Goal: Transaction & Acquisition: Obtain resource

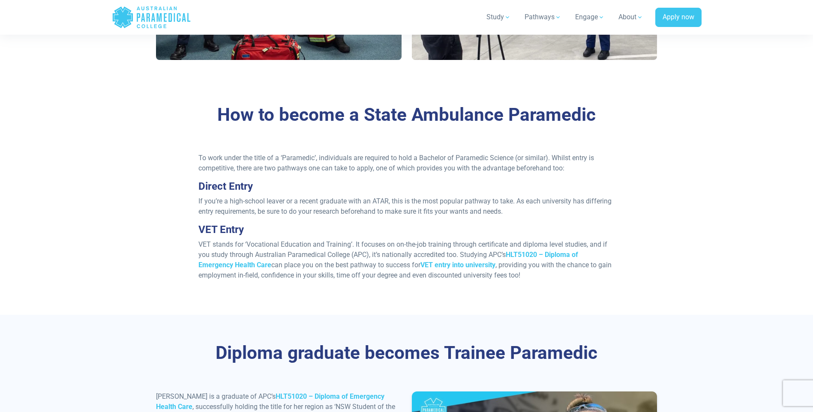
scroll to position [643, 0]
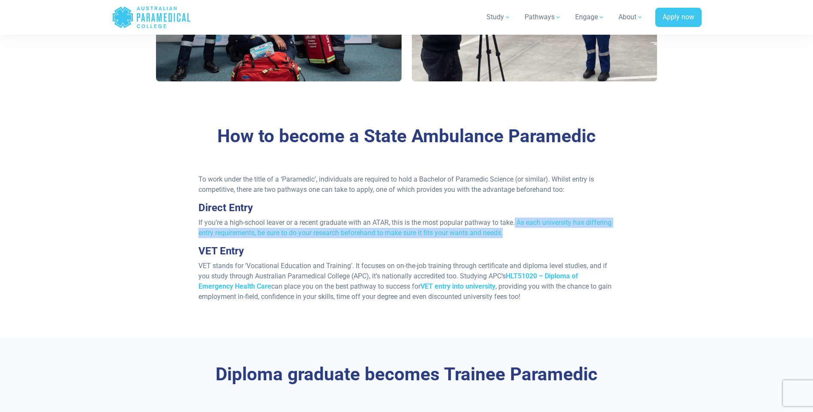
drag, startPoint x: 517, startPoint y: 213, endPoint x: 505, endPoint y: 222, distance: 14.9
click at [508, 222] on p "If you’re a high-school leaver or a recent graduate with an ATAR, this is the m…" at bounding box center [406, 228] width 416 height 21
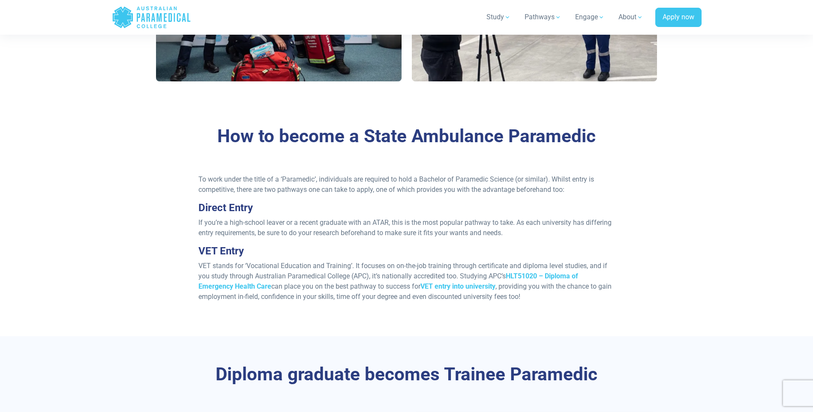
drag, startPoint x: 505, startPoint y: 222, endPoint x: 381, endPoint y: 243, distance: 125.3
click at [420, 245] on h3 "VET Entry" at bounding box center [406, 251] width 416 height 12
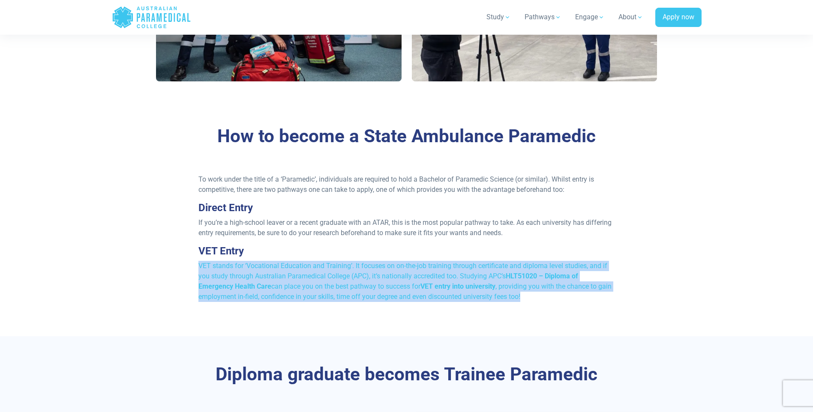
drag, startPoint x: 195, startPoint y: 252, endPoint x: 547, endPoint y: 291, distance: 353.7
click at [552, 290] on div "To work under the title of a ‘Paramedic’, individuals are required to hold a Ba…" at bounding box center [406, 241] width 426 height 135
drag, startPoint x: 547, startPoint y: 291, endPoint x: 490, endPoint y: 300, distance: 57.6
click at [490, 300] on div "How to become a State Ambulance Paramedic To work under the title of a ‘Paramed…" at bounding box center [407, 217] width 600 height 238
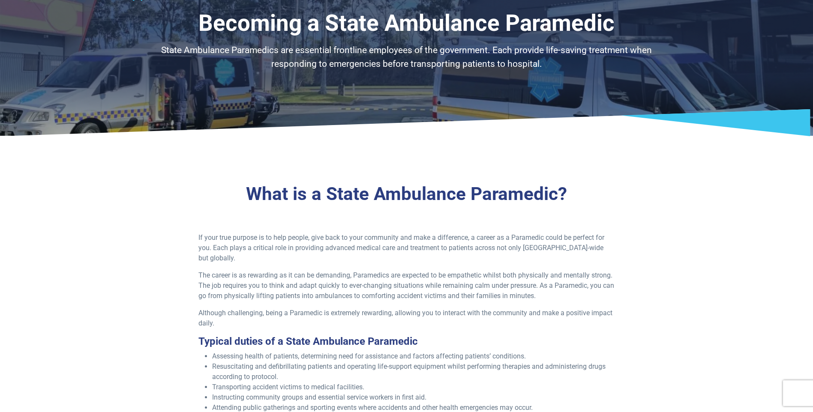
scroll to position [0, 0]
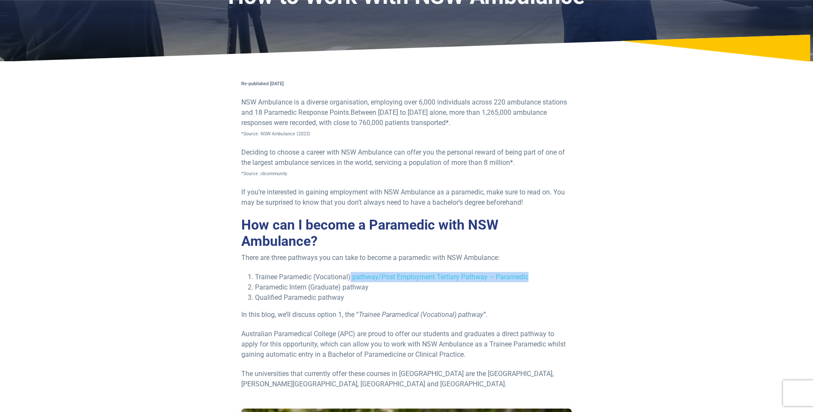
drag, startPoint x: 351, startPoint y: 276, endPoint x: 544, endPoint y: 278, distance: 193.3
click at [544, 278] on li "Trainee Paramedic (Vocational) pathway/Post Employment Tertiary Pathway – Param…" at bounding box center [413, 277] width 317 height 10
drag, startPoint x: 544, startPoint y: 278, endPoint x: 417, endPoint y: 316, distance: 132.9
click at [417, 316] on em "Trainee Paramedical (Vocational) pathway”" at bounding box center [422, 315] width 127 height 8
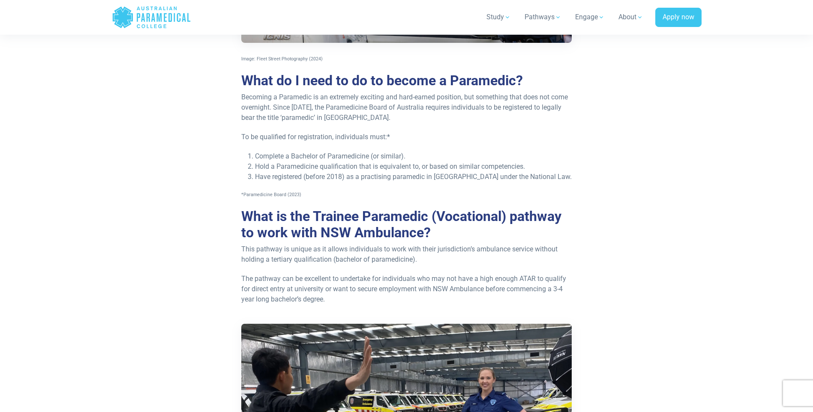
scroll to position [729, 0]
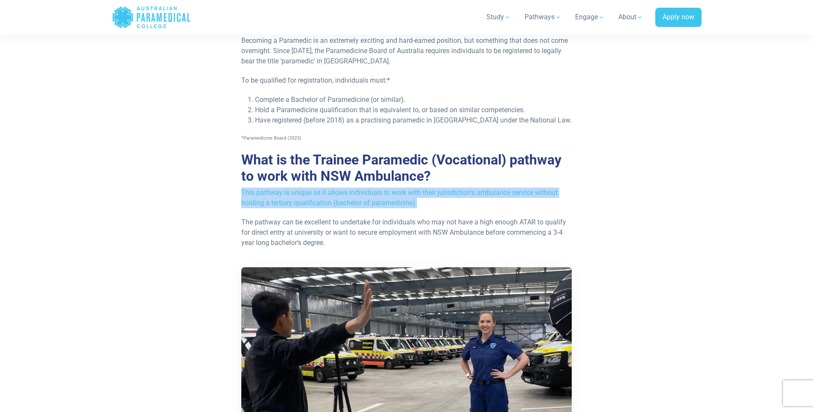
drag, startPoint x: 241, startPoint y: 192, endPoint x: 421, endPoint y: 202, distance: 180.3
click at [421, 202] on p "This pathway is unique as it allows individuals to work with their jurisdiction…" at bounding box center [406, 198] width 331 height 21
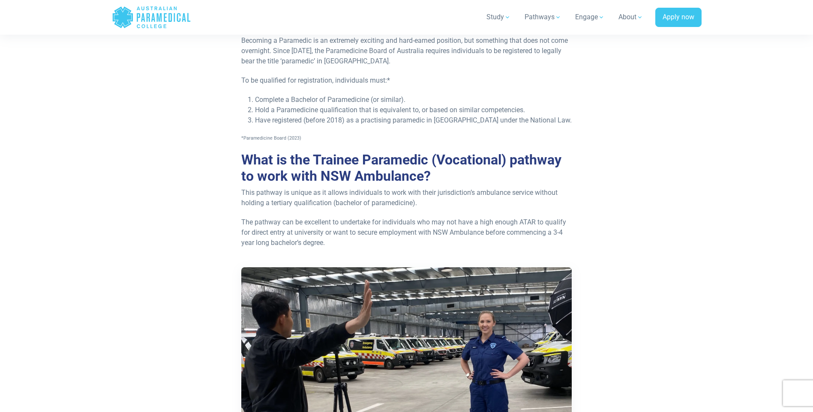
drag, startPoint x: 421, startPoint y: 202, endPoint x: 355, endPoint y: 230, distance: 72.0
click at [355, 230] on p "The pathway can be excellent to undertake for individuals who may not have a hi…" at bounding box center [406, 232] width 331 height 31
drag, startPoint x: 420, startPoint y: 231, endPoint x: 607, endPoint y: 240, distance: 186.7
click at [607, 240] on div "Re-published 6th, September, 2024 NSW Ambulance is a diverse organisation, empl…" at bounding box center [407, 315] width 512 height 1761
drag, startPoint x: 607, startPoint y: 240, endPoint x: 600, endPoint y: 259, distance: 20.1
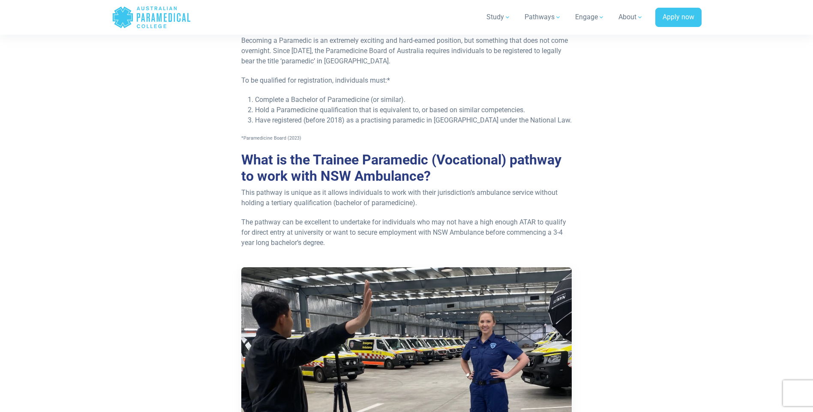
click at [600, 259] on div "Re-published 6th, September, 2024 NSW Ambulance is a diverse organisation, empl…" at bounding box center [407, 315] width 512 height 1761
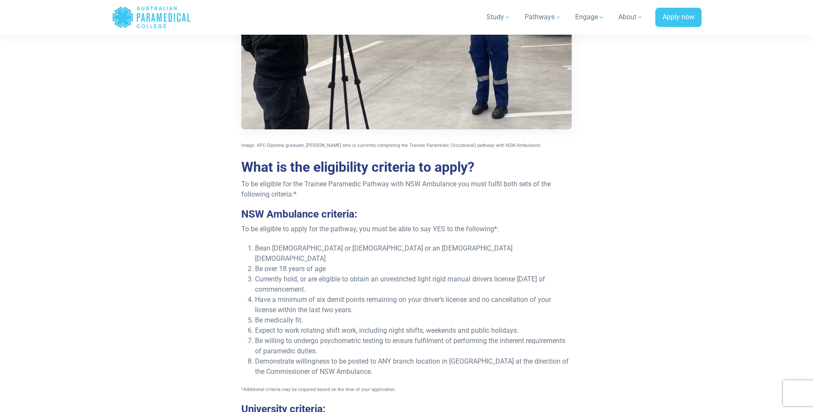
scroll to position [1114, 0]
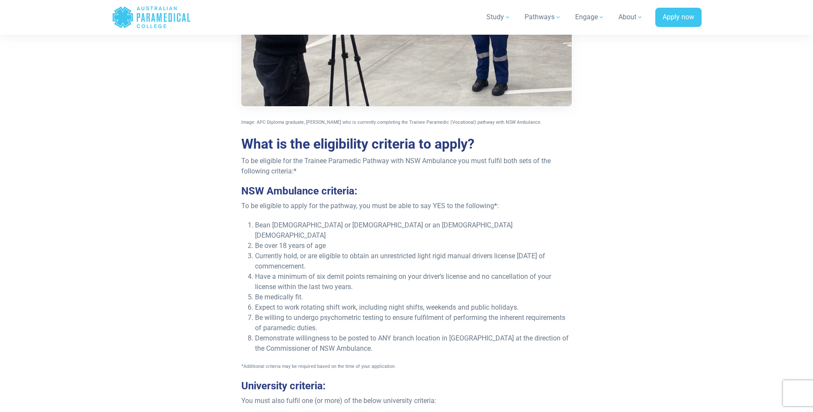
click at [305, 251] on li "Currently hold, or are eligible to obtain an unrestricted light rigid manual dr…" at bounding box center [413, 261] width 317 height 21
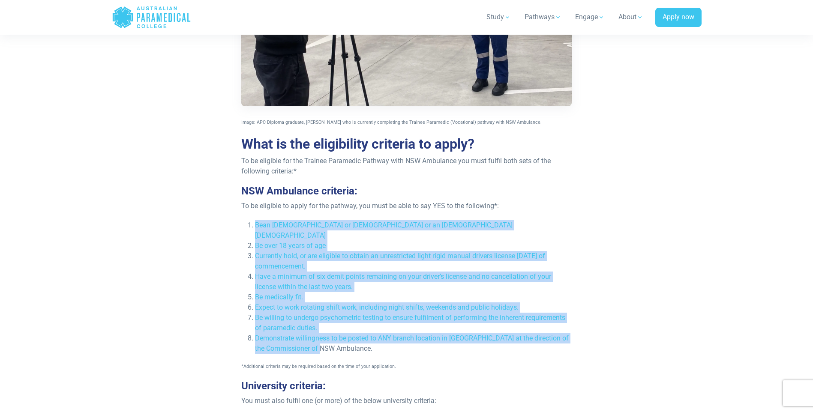
drag, startPoint x: 255, startPoint y: 226, endPoint x: 371, endPoint y: 339, distance: 161.3
click at [371, 339] on ol "Be an Australian or New Zealand Citizen or an Australian Permanent Resident Be …" at bounding box center [406, 287] width 331 height 134
drag, startPoint x: 371, startPoint y: 339, endPoint x: 362, endPoint y: 287, distance: 52.6
click at [362, 292] on li "Be medically fit." at bounding box center [413, 297] width 317 height 10
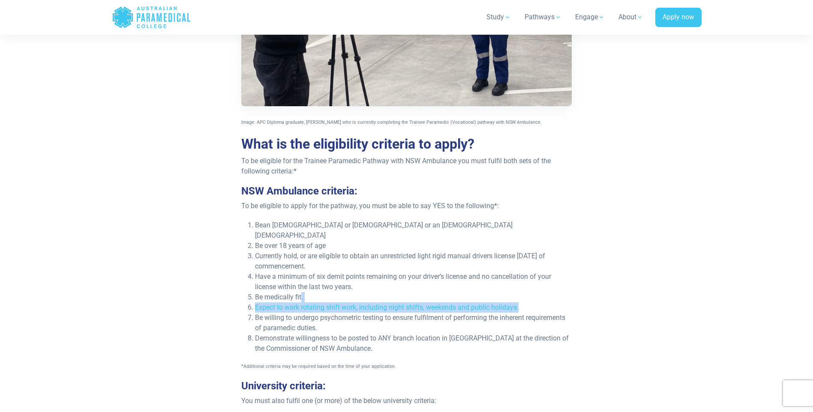
drag, startPoint x: 513, startPoint y: 297, endPoint x: 300, endPoint y: 292, distance: 212.7
click at [300, 292] on ol "Be an Australian or New Zealand Citizen or an Australian Permanent Resident Be …" at bounding box center [406, 287] width 331 height 134
drag, startPoint x: 300, startPoint y: 292, endPoint x: 303, endPoint y: 273, distance: 19.5
click at [303, 273] on li "Have a minimum of six demit points remaining on your driver’s license and no ca…" at bounding box center [413, 282] width 317 height 21
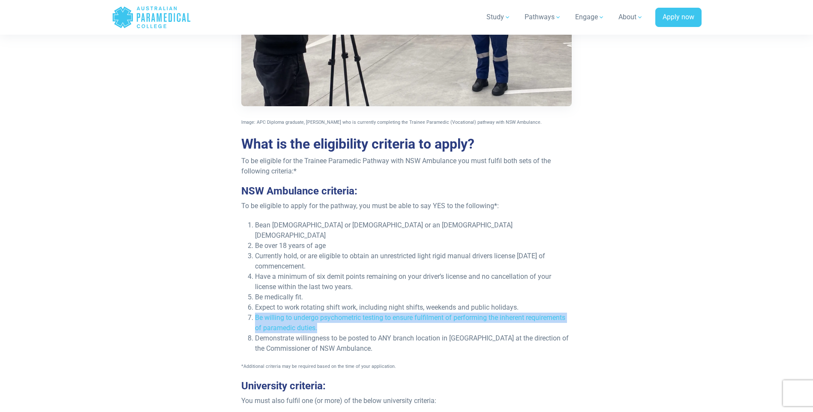
drag, startPoint x: 255, startPoint y: 308, endPoint x: 321, endPoint y: 316, distance: 67.4
click at [321, 316] on li "Be willing to undergo psychometric testing to ensure fulfilment of performing t…" at bounding box center [413, 323] width 317 height 21
drag, startPoint x: 321, startPoint y: 316, endPoint x: 297, endPoint y: 332, distance: 29.1
click at [295, 333] on li "Demonstrate willingness to be posted to ANY branch location in NSW at the direc…" at bounding box center [413, 343] width 317 height 21
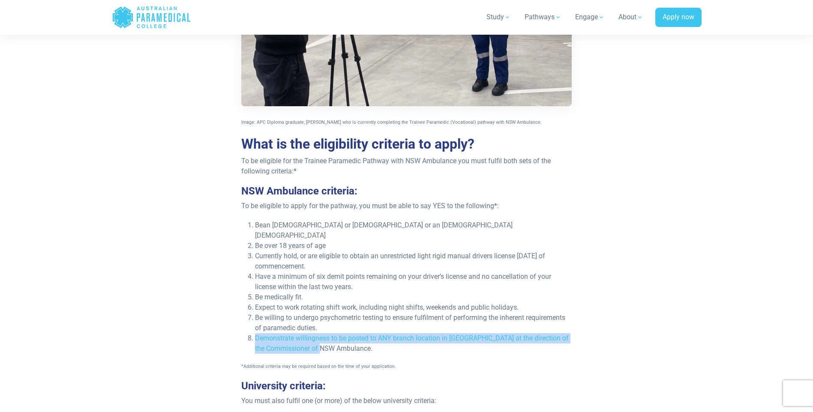
drag, startPoint x: 360, startPoint y: 342, endPoint x: 256, endPoint y: 329, distance: 104.6
click at [256, 333] on li "Demonstrate willingness to be posted to ANY branch location in NSW at the direc…" at bounding box center [413, 343] width 317 height 21
drag, startPoint x: 256, startPoint y: 329, endPoint x: 308, endPoint y: 340, distance: 53.6
click at [310, 339] on li "Demonstrate willingness to be posted to ANY branch location in NSW at the direc…" at bounding box center [413, 343] width 317 height 21
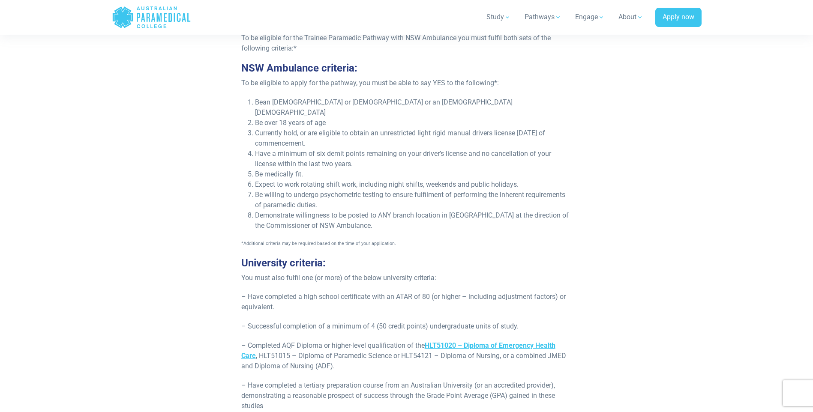
scroll to position [1286, 0]
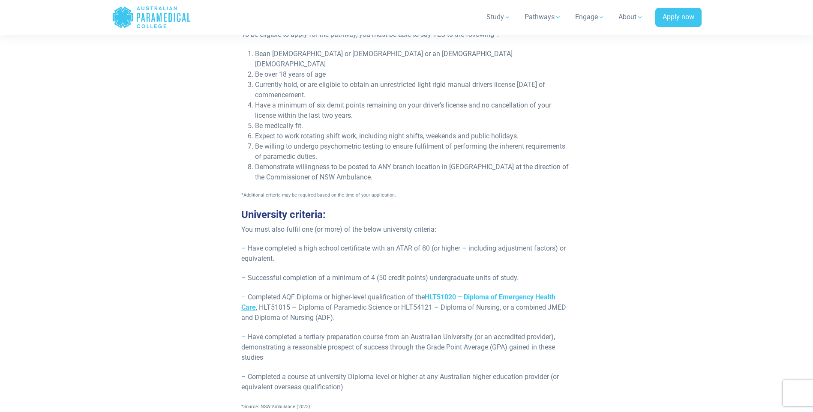
click at [310, 243] on p "– Have completed a high school certificate with an ATAR of 80 (or higher – incl…" at bounding box center [406, 253] width 331 height 21
drag, startPoint x: 394, startPoint y: 239, endPoint x: 435, endPoint y: 237, distance: 41.6
click at [435, 243] on p "– Have completed a high school certificate with an ATAR of 80 (or higher – incl…" at bounding box center [406, 253] width 331 height 21
drag, startPoint x: 435, startPoint y: 237, endPoint x: 379, endPoint y: 270, distance: 65.1
click at [379, 273] on p "– Successful completion of a minimum of 4 (50 credit points) undergraduate unit…" at bounding box center [406, 278] width 331 height 10
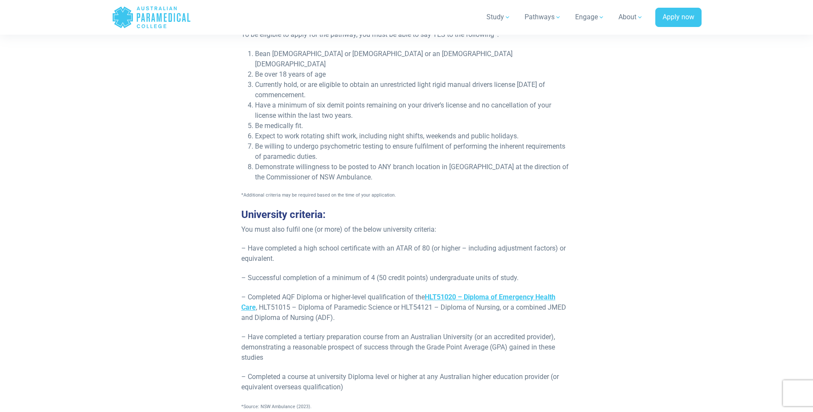
drag, startPoint x: 374, startPoint y: 268, endPoint x: 525, endPoint y: 272, distance: 150.9
click at [525, 273] on p "– Successful completion of a minimum of 4 (50 credit points) undergraduate unit…" at bounding box center [406, 278] width 331 height 10
drag, startPoint x: 525, startPoint y: 272, endPoint x: 347, endPoint y: 293, distance: 179.1
click at [346, 293] on p "– Completed AQF Diploma or higher-level qualification of the HLT51020 – Diploma…" at bounding box center [406, 307] width 331 height 31
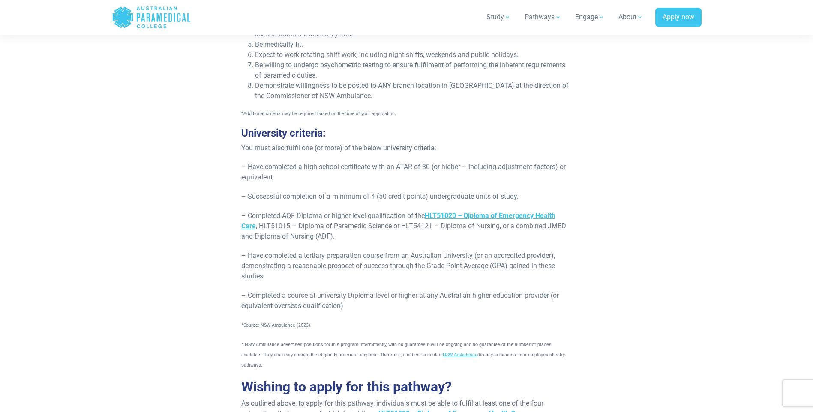
scroll to position [1372, 0]
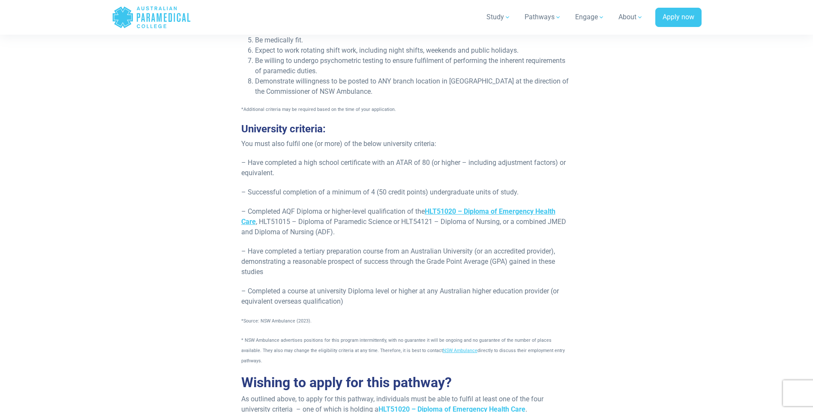
drag, startPoint x: 251, startPoint y: 240, endPoint x: 598, endPoint y: 288, distance: 350.9
drag, startPoint x: 598, startPoint y: 288, endPoint x: 502, endPoint y: 309, distance: 98.7
click at [502, 315] on p "*Source: NSW Ambulance (2023)." at bounding box center [406, 320] width 331 height 10
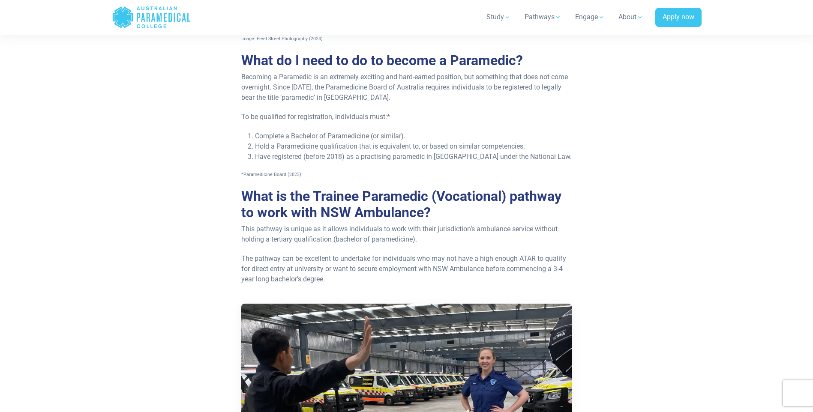
scroll to position [686, 0]
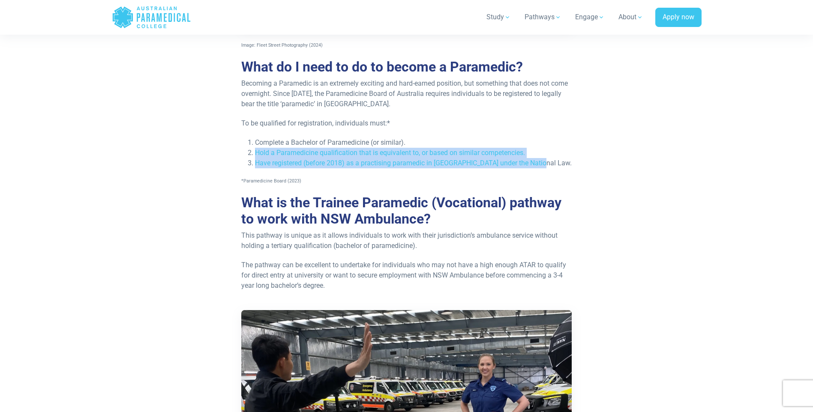
drag, startPoint x: 257, startPoint y: 151, endPoint x: 560, endPoint y: 163, distance: 303.7
click at [560, 163] on ol "Complete a Bachelor of Paramedicine (or similar). Hold a Paramedicine qualifica…" at bounding box center [406, 153] width 331 height 31
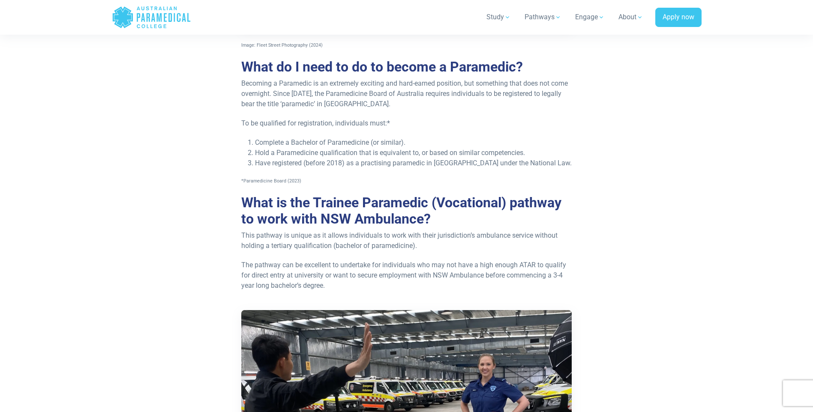
drag, startPoint x: 560, startPoint y: 163, endPoint x: 449, endPoint y: 181, distance: 112.8
click at [452, 181] on p "*Paramedicine Board (2023)" at bounding box center [406, 180] width 331 height 10
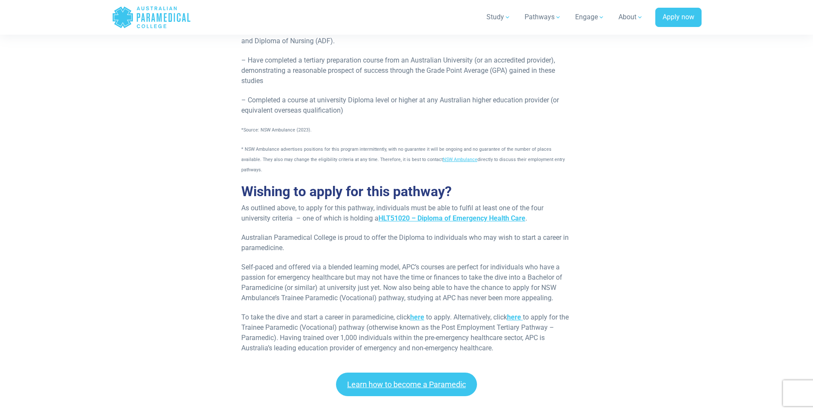
scroll to position [1672, 0]
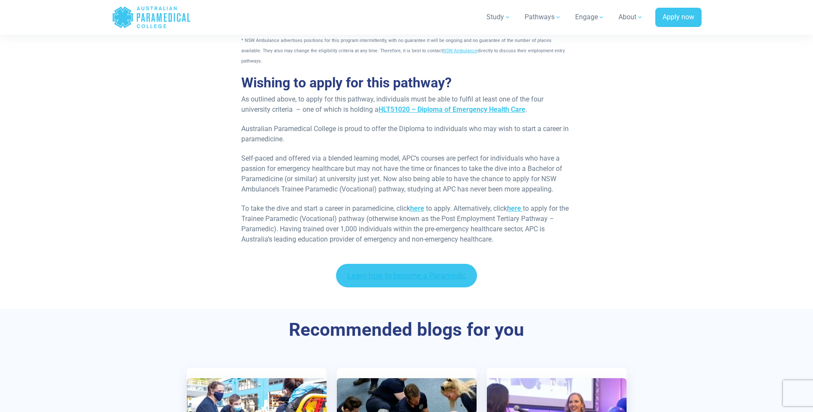
click at [387, 264] on link "Learn how to become a Paramedic" at bounding box center [406, 276] width 141 height 24
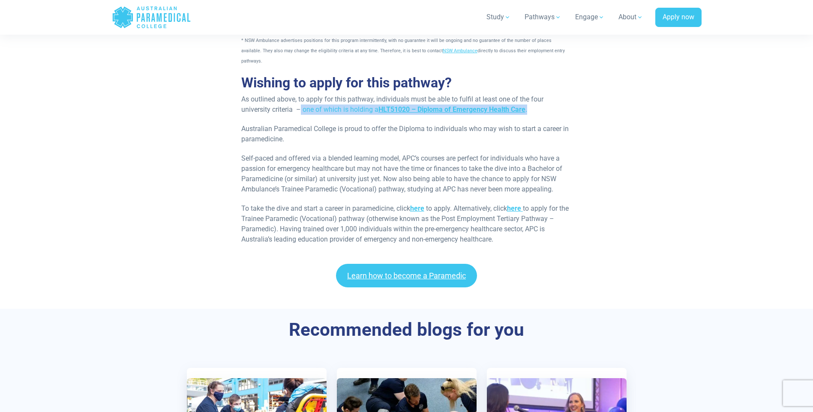
drag, startPoint x: 301, startPoint y: 87, endPoint x: 535, endPoint y: 88, distance: 234.0
click at [535, 94] on p "As outlined above, to apply for this pathway, individuals must be able to fulfi…" at bounding box center [406, 104] width 331 height 21
click at [321, 124] on p "Australian Paramedical College is proud to offer the Diploma to individuals who…" at bounding box center [406, 134] width 331 height 21
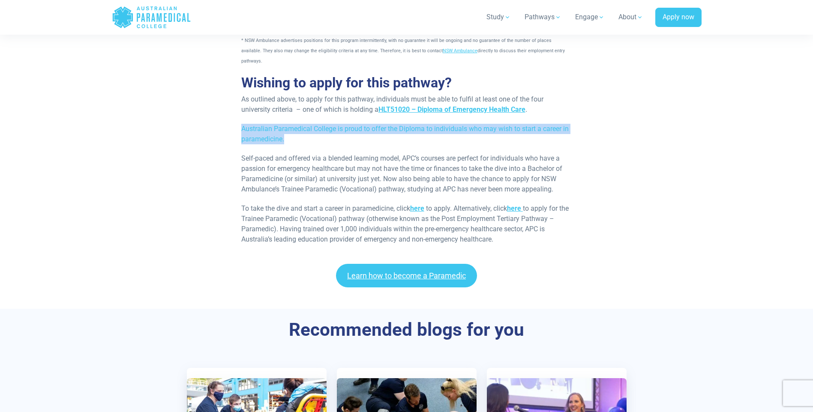
drag, startPoint x: 240, startPoint y: 108, endPoint x: 300, endPoint y: 120, distance: 61.3
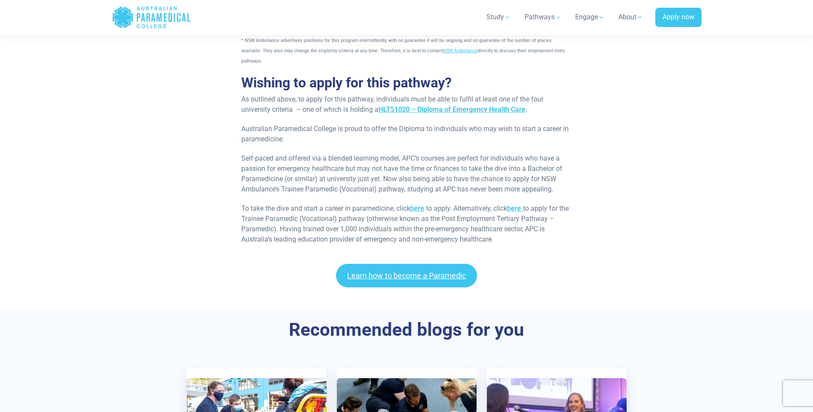
drag, startPoint x: 299, startPoint y: 120, endPoint x: 288, endPoint y: 125, distance: 12.7
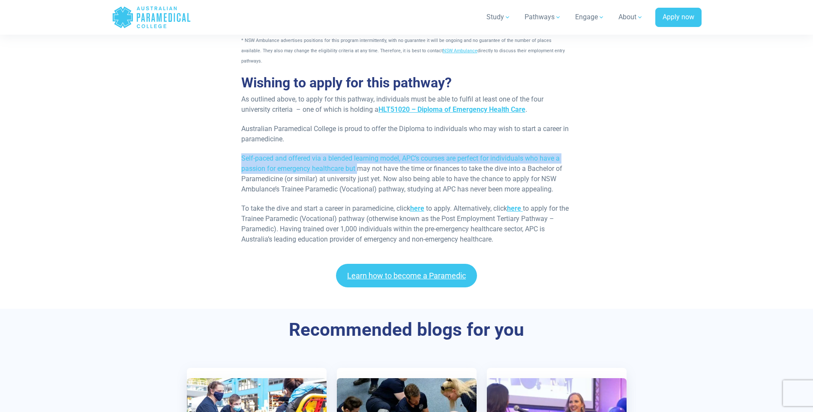
drag, startPoint x: 240, startPoint y: 137, endPoint x: 360, endPoint y: 152, distance: 121.4
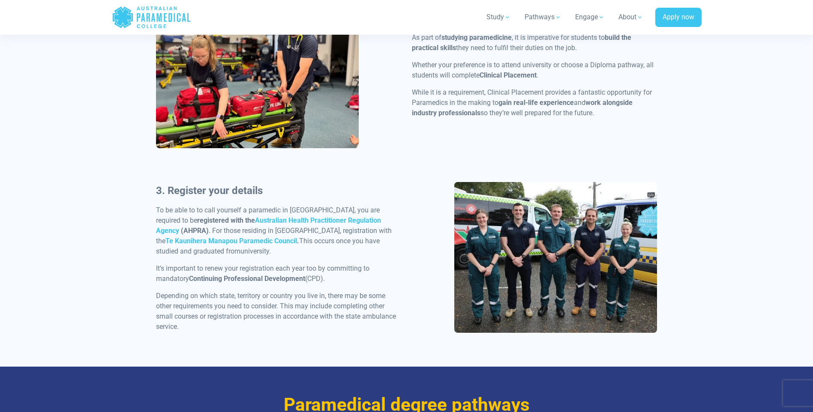
scroll to position [772, 0]
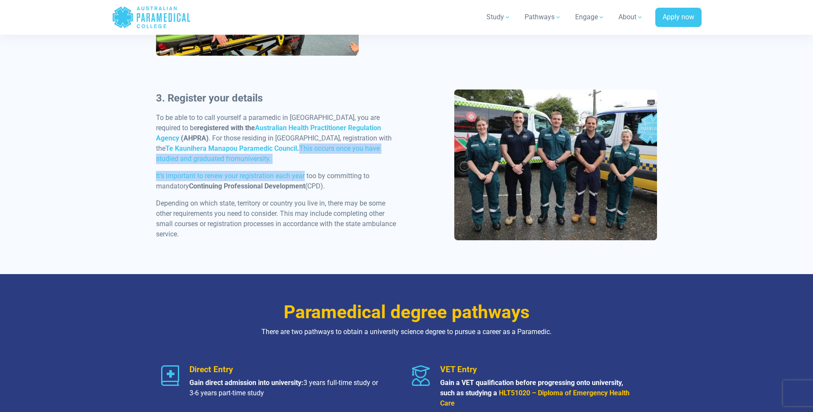
drag, startPoint x: 217, startPoint y: 149, endPoint x: 306, endPoint y: 167, distance: 90.1
click at [306, 167] on div "3. Register your details To be able to to call yourself a paramedic in [GEOGRAP…" at bounding box center [279, 168] width 256 height 156
drag, startPoint x: 306, startPoint y: 167, endPoint x: 252, endPoint y: 187, distance: 57.1
click at [264, 182] on p "It’s important to renew your registration each year too by committing to mandat…" at bounding box center [279, 181] width 246 height 21
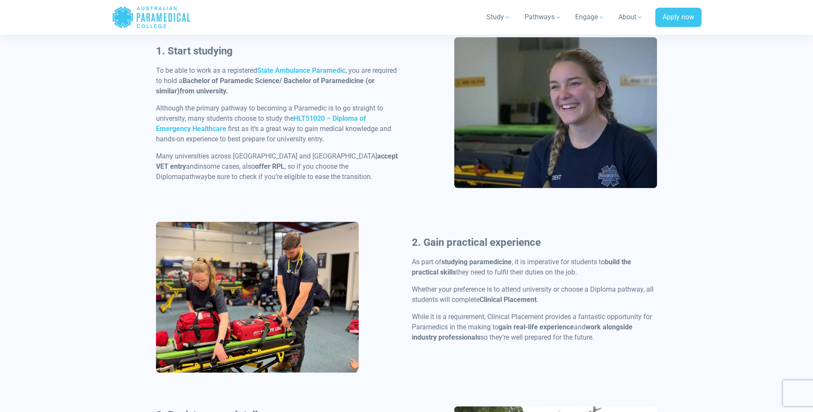
scroll to position [386, 0]
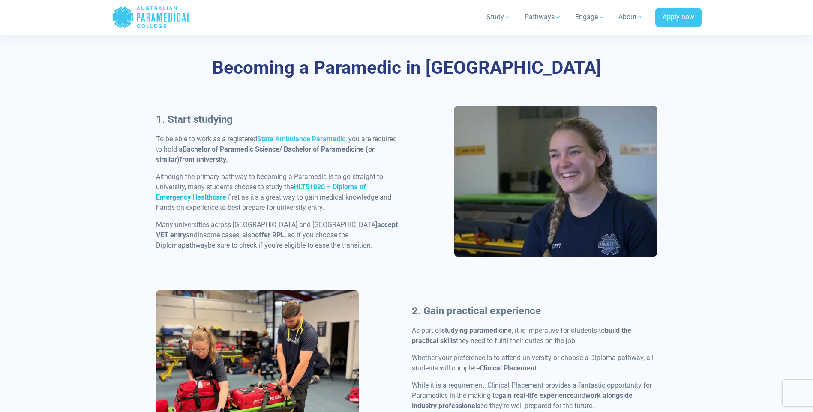
click at [318, 189] on strong "HLT51020 – Diploma of Emergency Healthcare" at bounding box center [261, 192] width 210 height 18
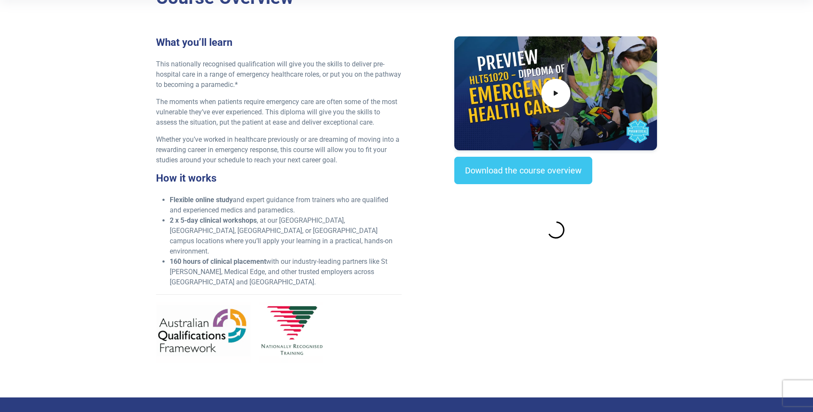
scroll to position [257, 0]
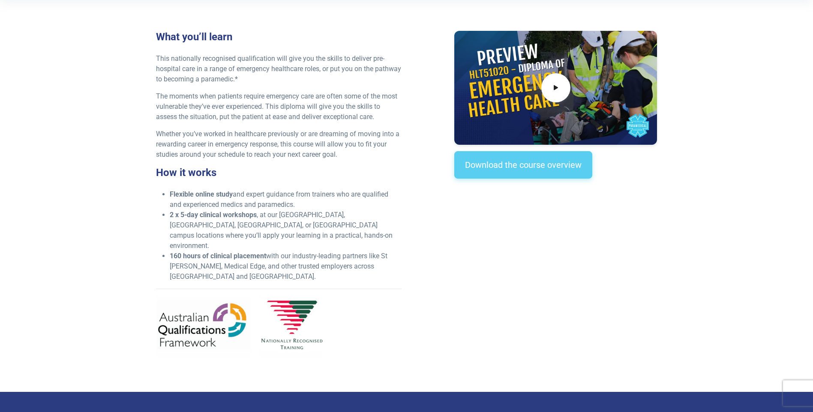
click at [474, 162] on link "Download the course overview" at bounding box center [523, 164] width 138 height 27
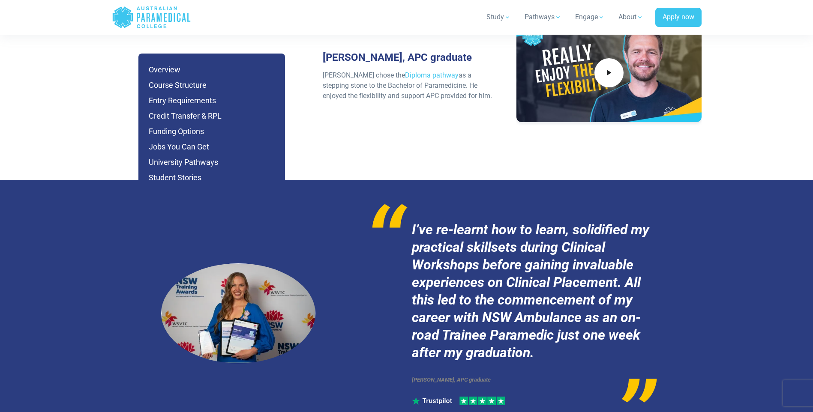
scroll to position [4560, 0]
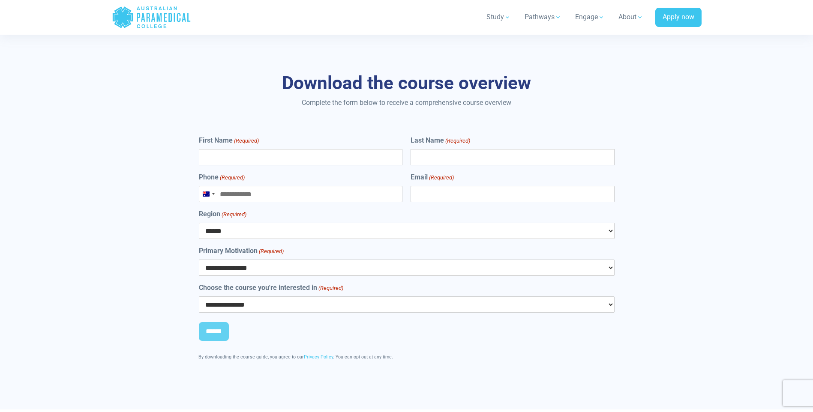
click at [313, 149] on input "First Name (Required)" at bounding box center [301, 157] width 204 height 16
type input "*"
type input "*******"
click at [459, 149] on input "Last Name (Required)" at bounding box center [513, 157] width 204 height 16
type input "********"
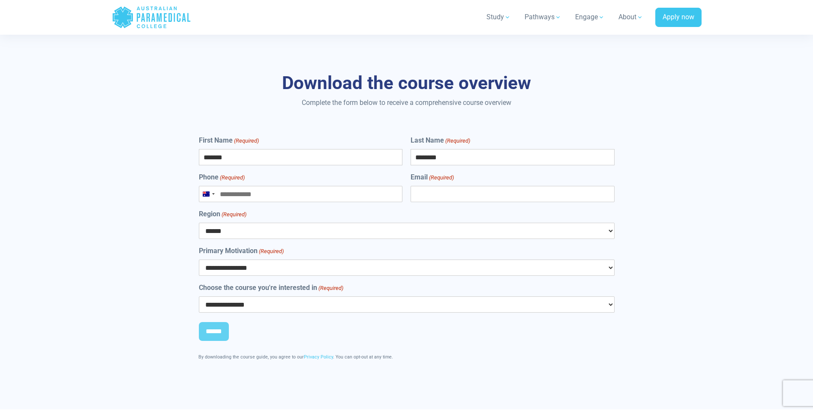
click at [342, 186] on input "Phone (Required)" at bounding box center [301, 194] width 204 height 16
type input "**********"
click at [438, 186] on input "Email (Required)" at bounding box center [513, 194] width 204 height 16
type input "**********"
click at [336, 223] on select "****** *** *** *** ** ** *** ** *** **" at bounding box center [407, 231] width 416 height 16
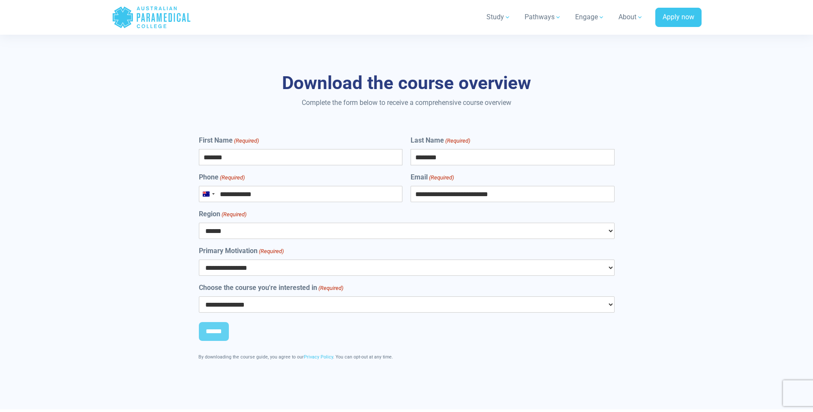
select select "***"
click at [199, 223] on select "****** *** *** *** ** ** *** ** *** **" at bounding box center [407, 231] width 416 height 16
click at [242, 260] on select "**********" at bounding box center [407, 268] width 416 height 16
click at [199, 260] on select "**********" at bounding box center [407, 268] width 416 height 16
click at [273, 297] on select "**********" at bounding box center [407, 305] width 416 height 16
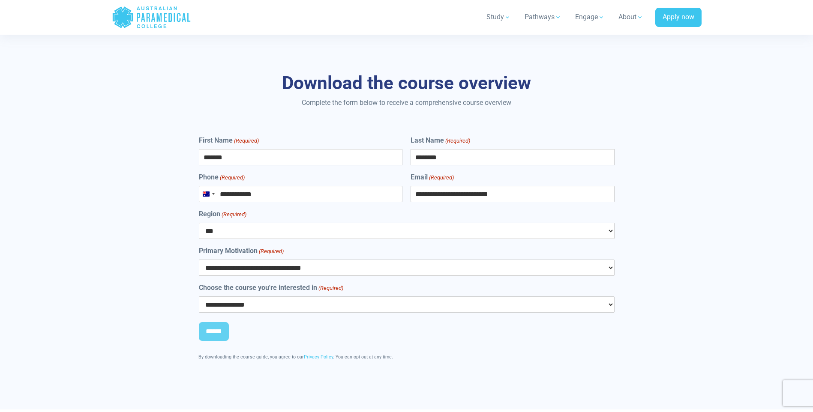
click at [279, 260] on select "**********" at bounding box center [407, 268] width 416 height 16
select select "**********"
click at [199, 260] on select "**********" at bounding box center [407, 268] width 416 height 16
click at [262, 297] on select "**********" at bounding box center [407, 305] width 416 height 16
select select "**********"
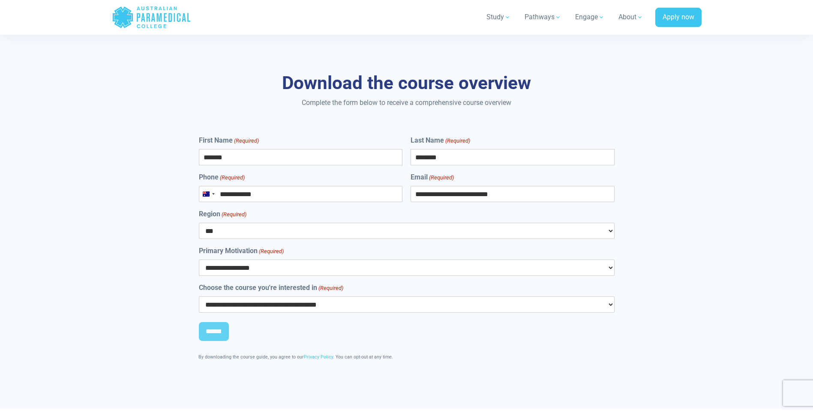
click at [199, 297] on select "**********" at bounding box center [407, 305] width 416 height 16
click at [217, 322] on input "******" at bounding box center [214, 331] width 30 height 19
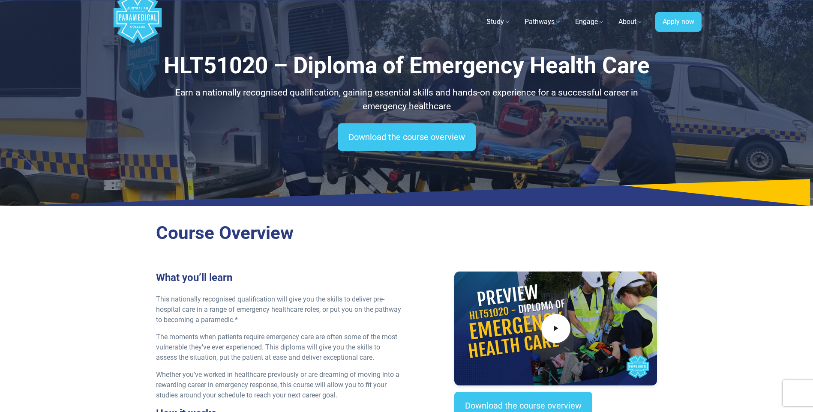
scroll to position [0, 0]
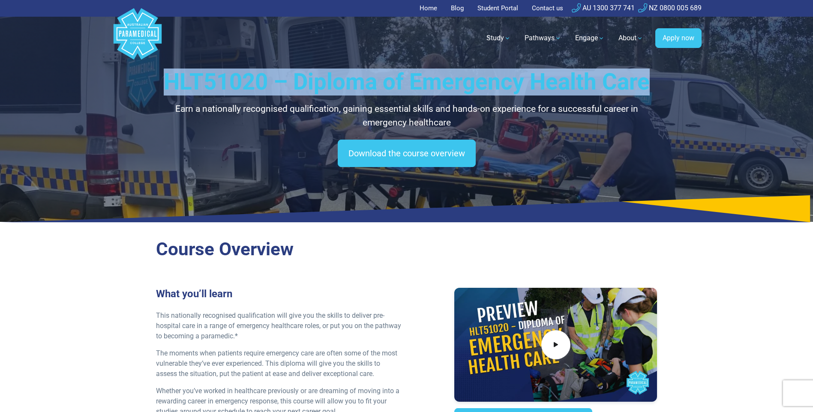
drag, startPoint x: 169, startPoint y: 75, endPoint x: 650, endPoint y: 75, distance: 481.4
click at [650, 75] on h1 "HLT51020 – Diploma of Emergency Health Care" at bounding box center [407, 82] width 502 height 27
copy h1 "HLT51020 – Diploma of Emergency Health Care"
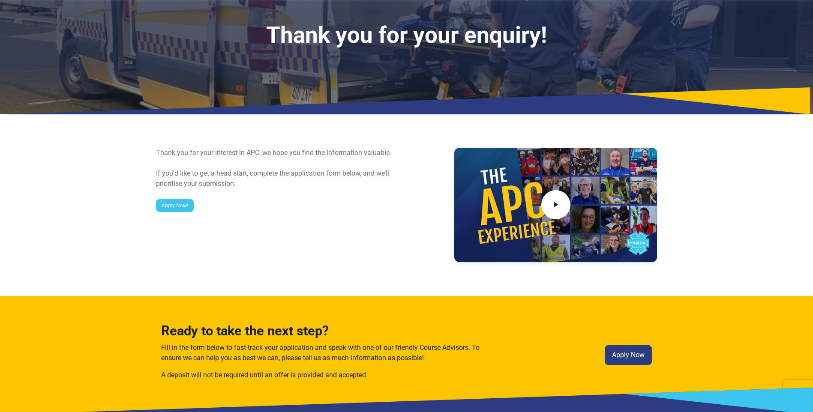
scroll to position [43, 0]
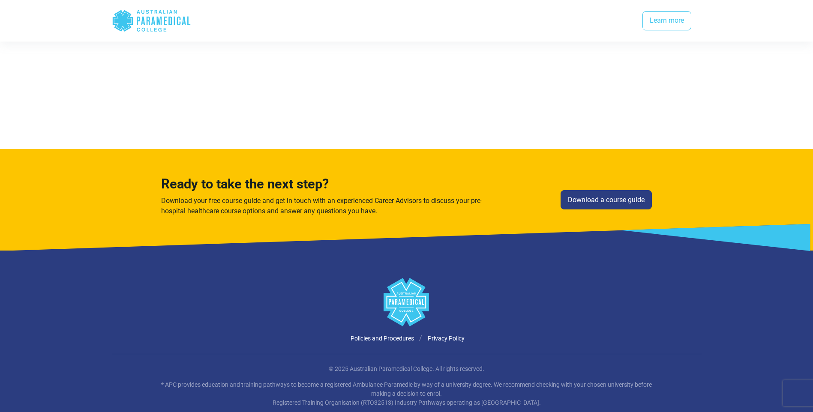
scroll to position [2126, 0]
